Goal: Task Accomplishment & Management: Use online tool/utility

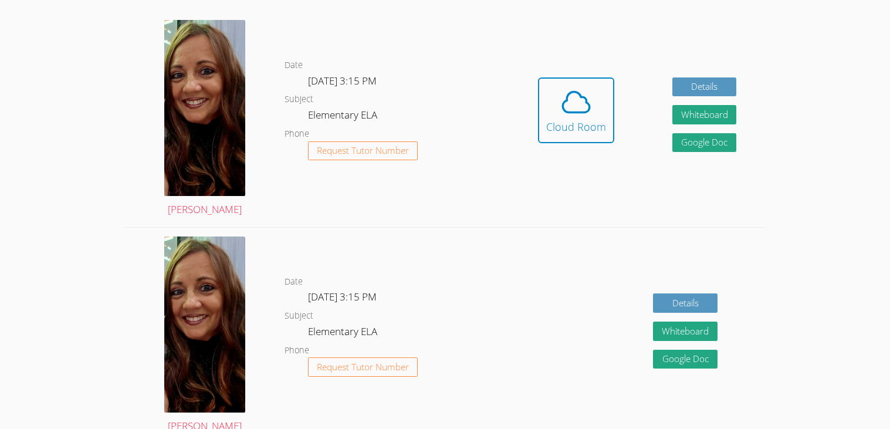
scroll to position [338, 0]
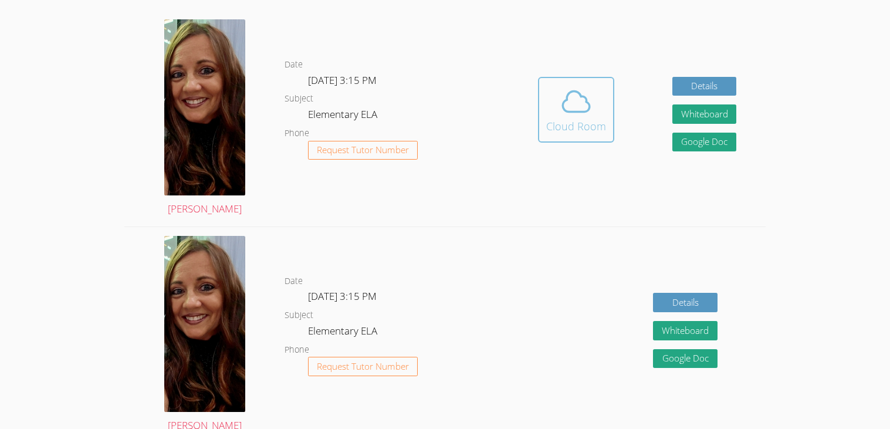
click at [575, 114] on icon at bounding box center [576, 101] width 33 height 33
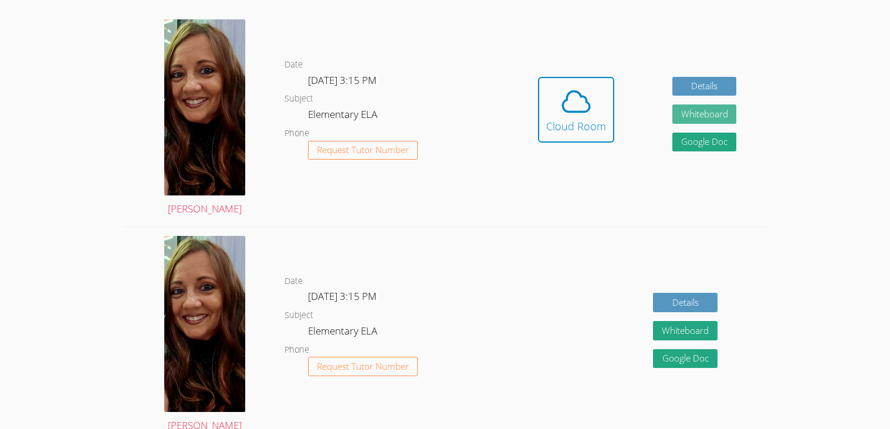
click at [723, 122] on button "Whiteboard" at bounding box center [704, 113] width 65 height 19
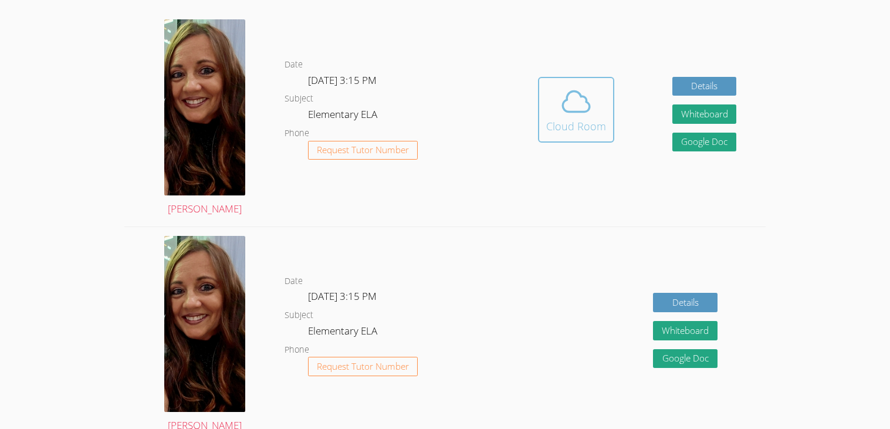
click at [577, 91] on icon at bounding box center [576, 101] width 27 height 21
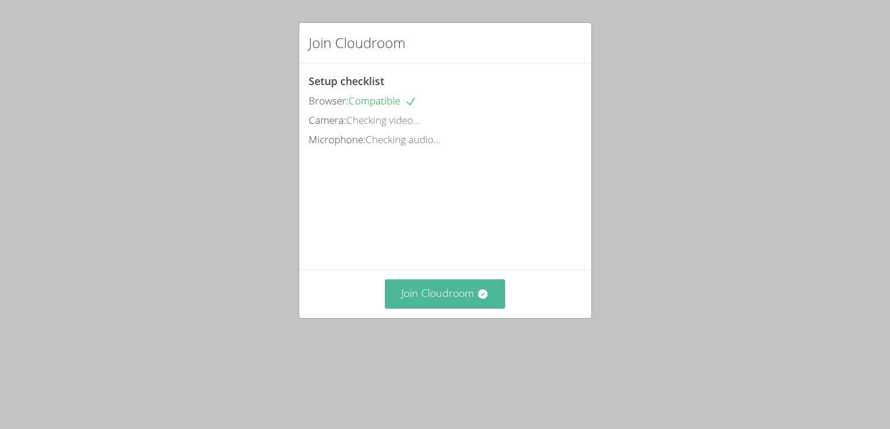
click at [462, 302] on button "Join Cloudroom" at bounding box center [445, 293] width 120 height 29
